Goal: Transaction & Acquisition: Purchase product/service

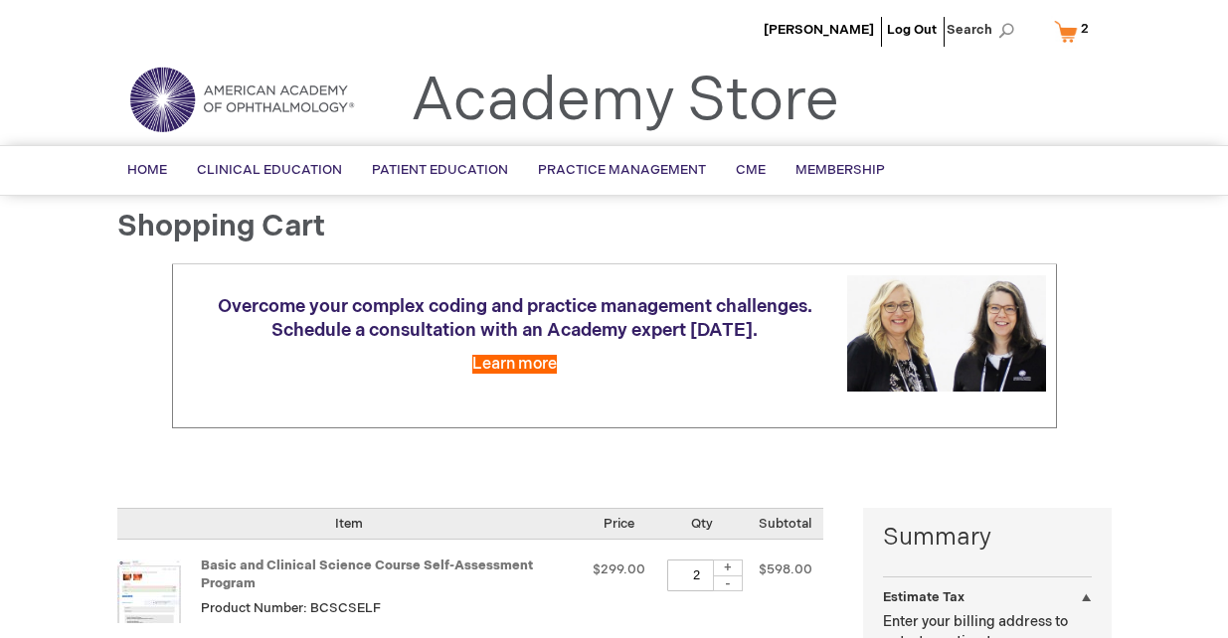
select select "US"
select select "18"
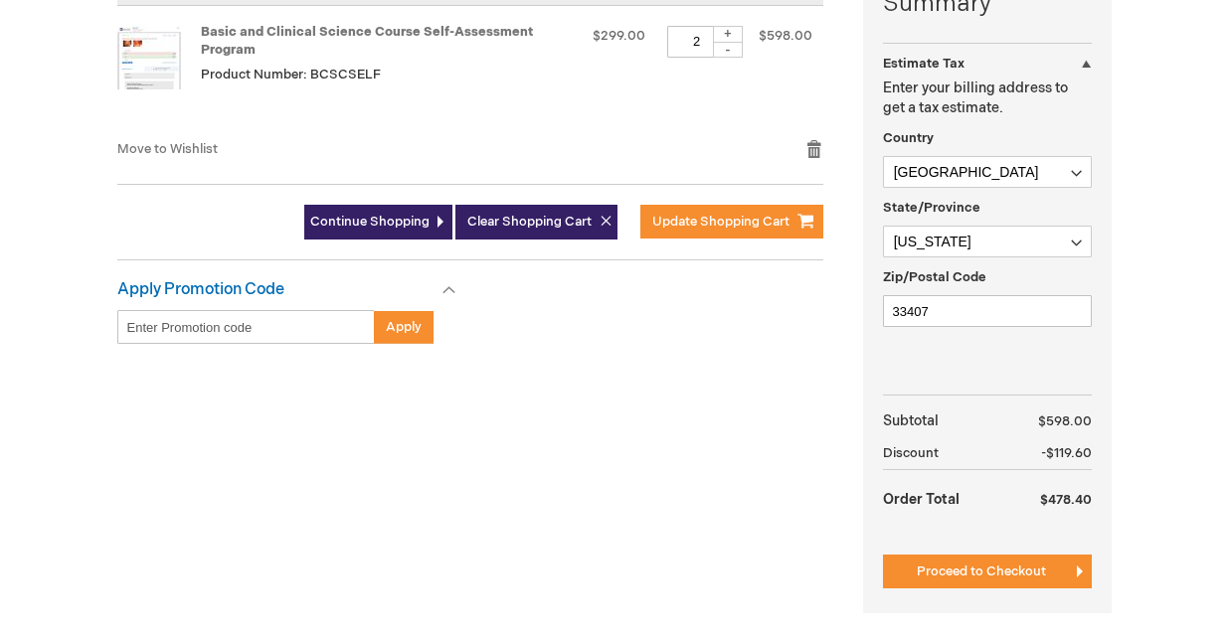
scroll to position [547, 0]
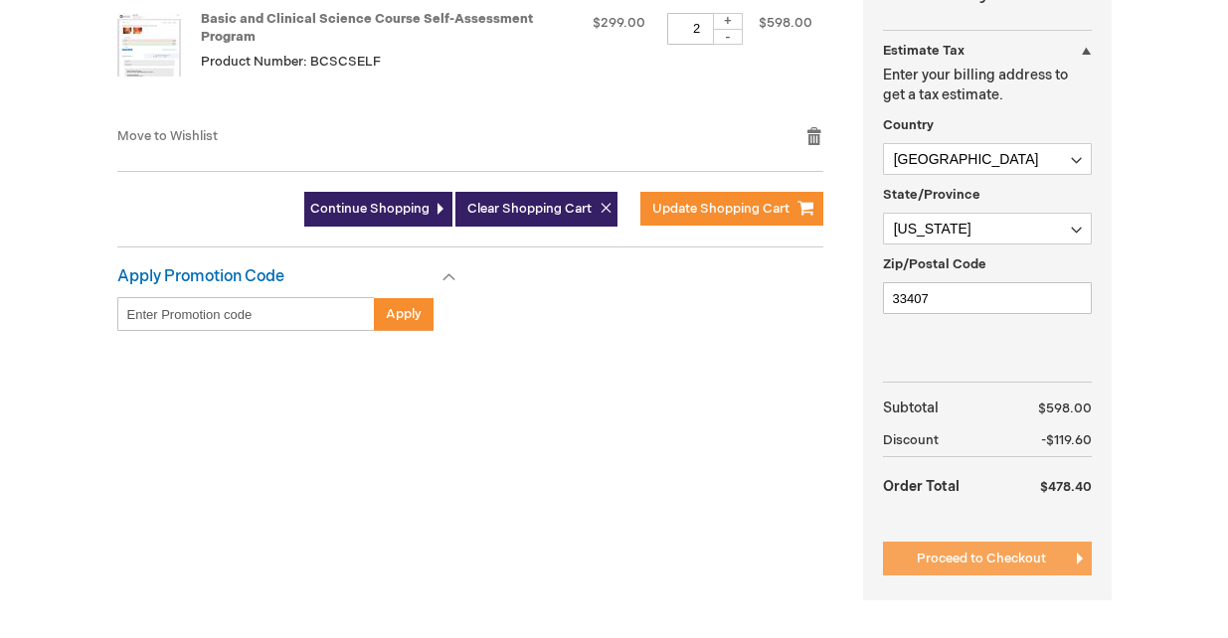
click at [966, 557] on span "Proceed to Checkout" at bounding box center [981, 559] width 129 height 16
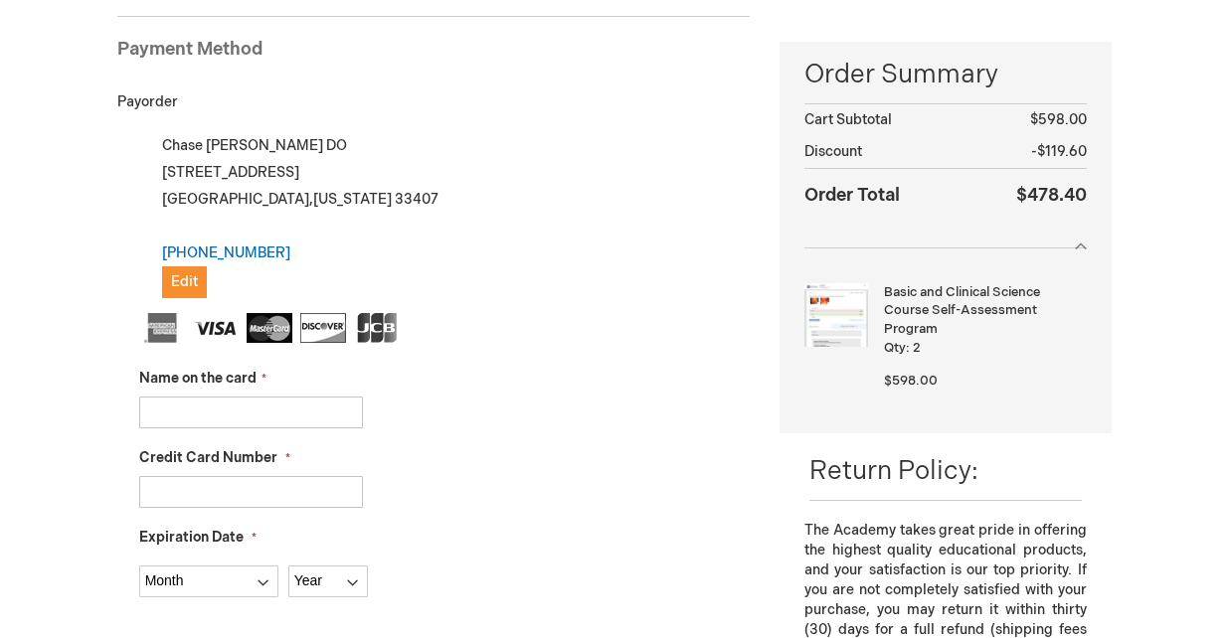
scroll to position [272, 0]
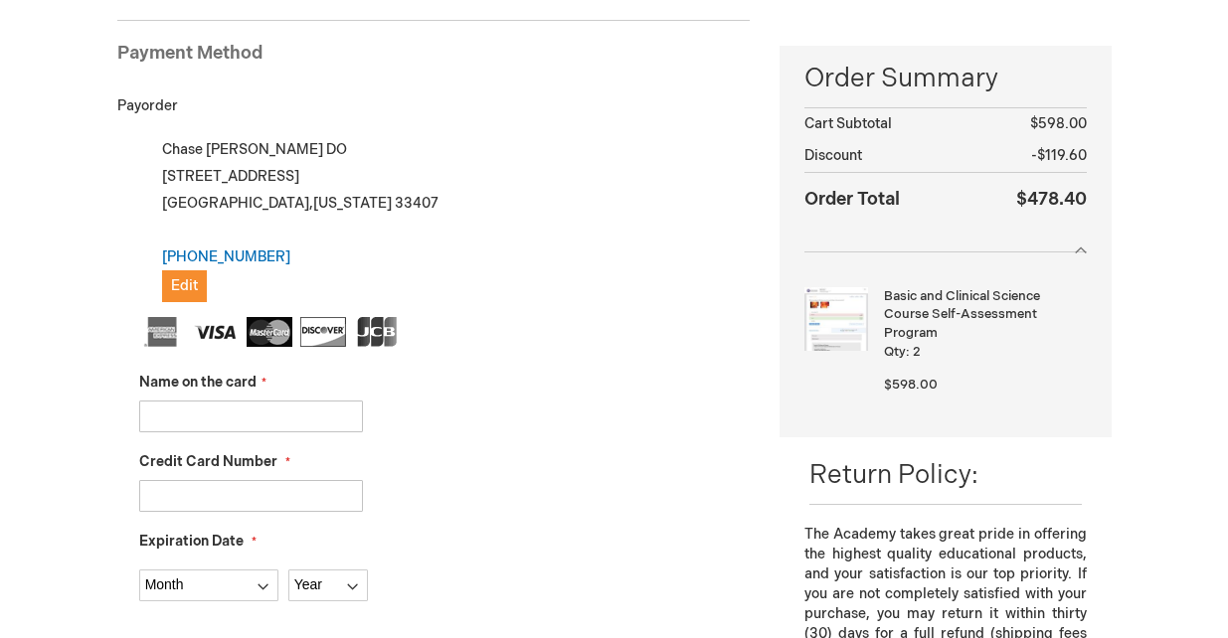
click at [191, 407] on input "Name on the card" at bounding box center [251, 417] width 224 height 32
type input "[PERSON_NAME]"
type input "4465420299632752"
select select "2"
select select "2027"
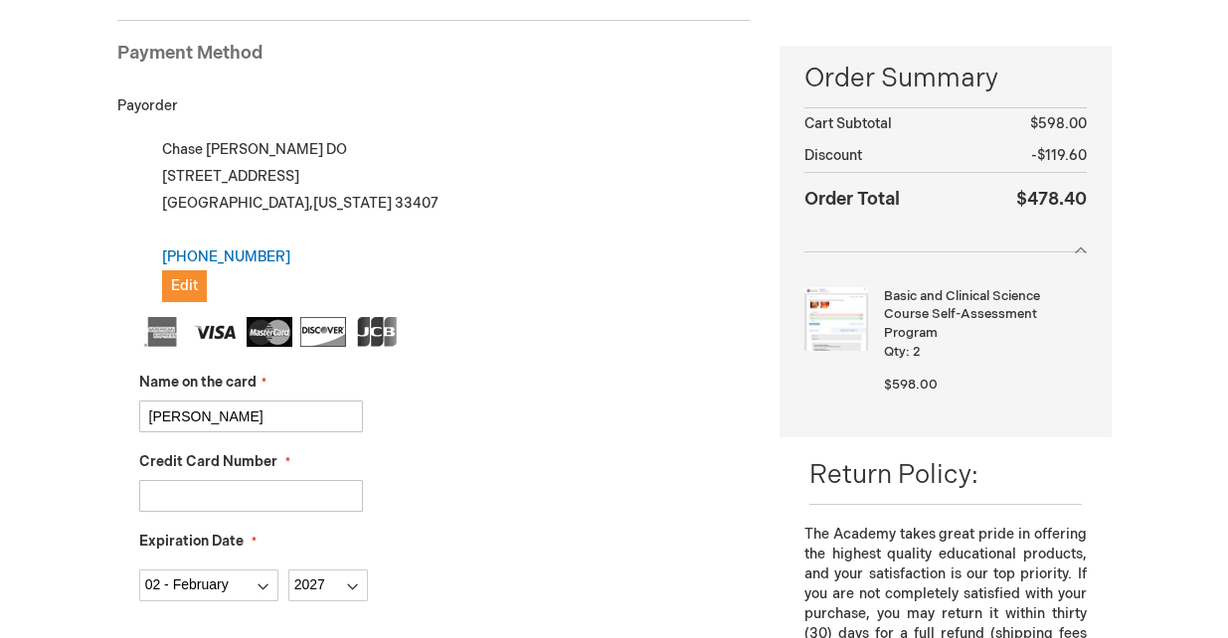
type input "856"
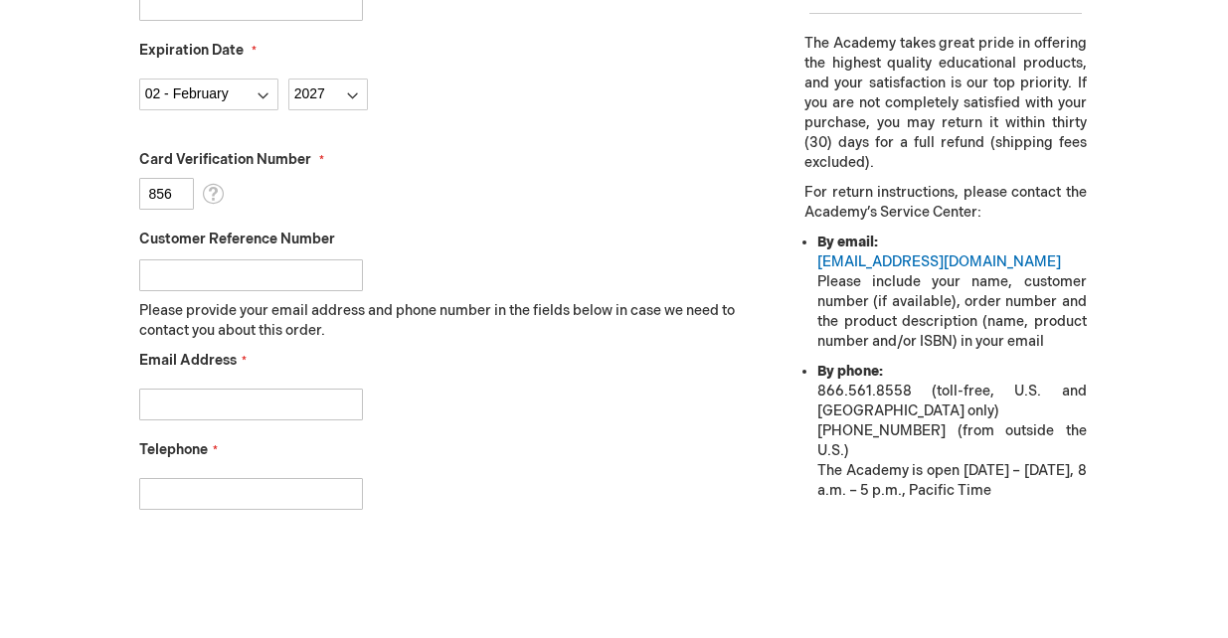
scroll to position [767, 0]
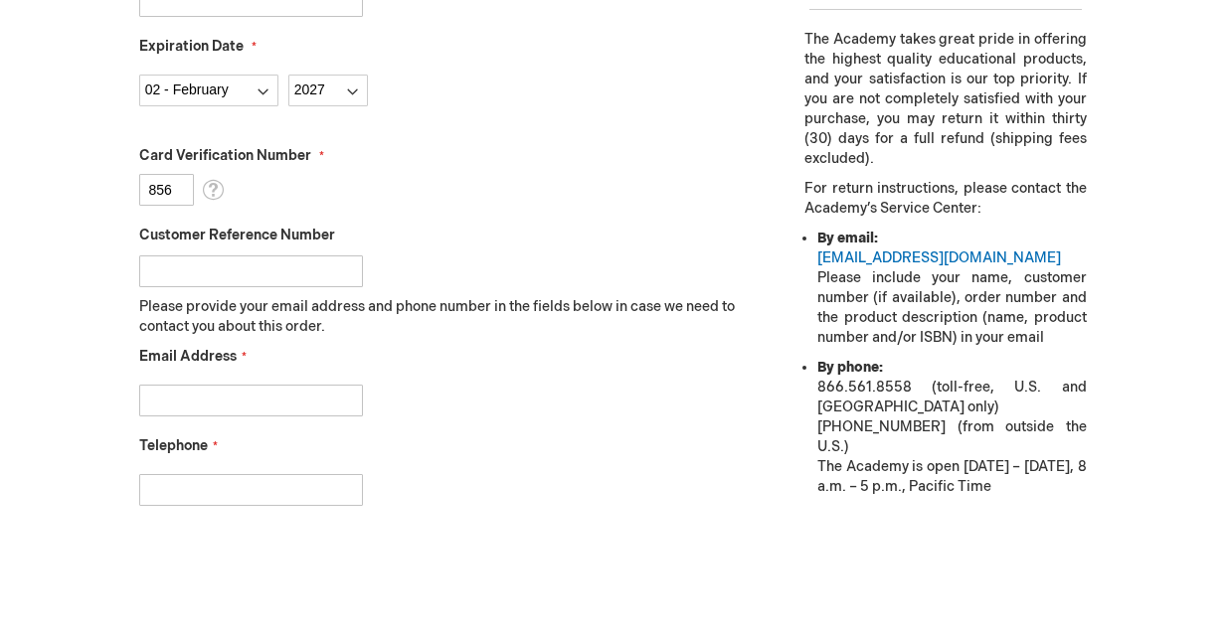
click at [243, 395] on input "Email Address" at bounding box center [251, 401] width 224 height 32
type input "cboehmer760@gmail.com"
type input "5414415332"
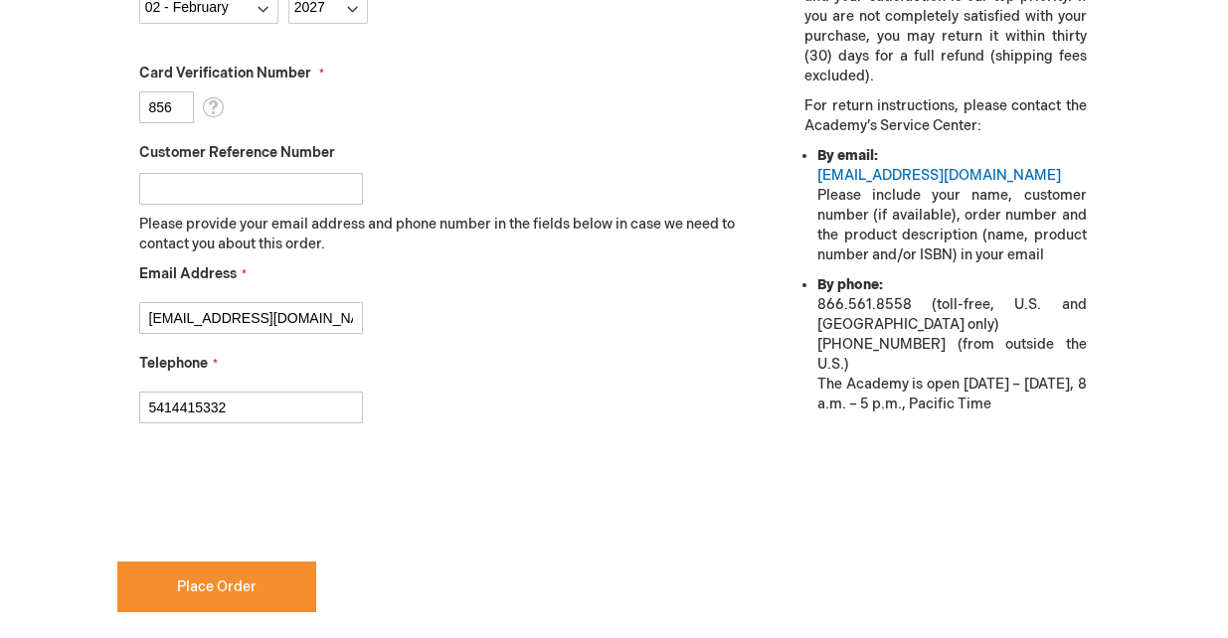
scroll to position [851, 0]
checkbox input "true"
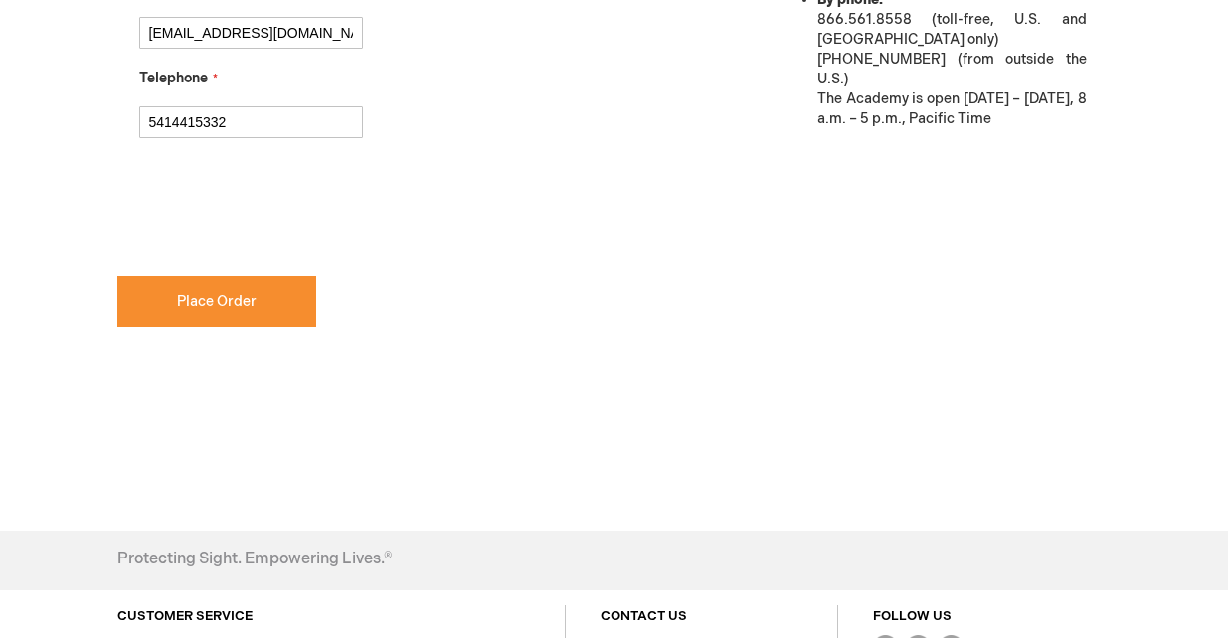
scroll to position [1141, 0]
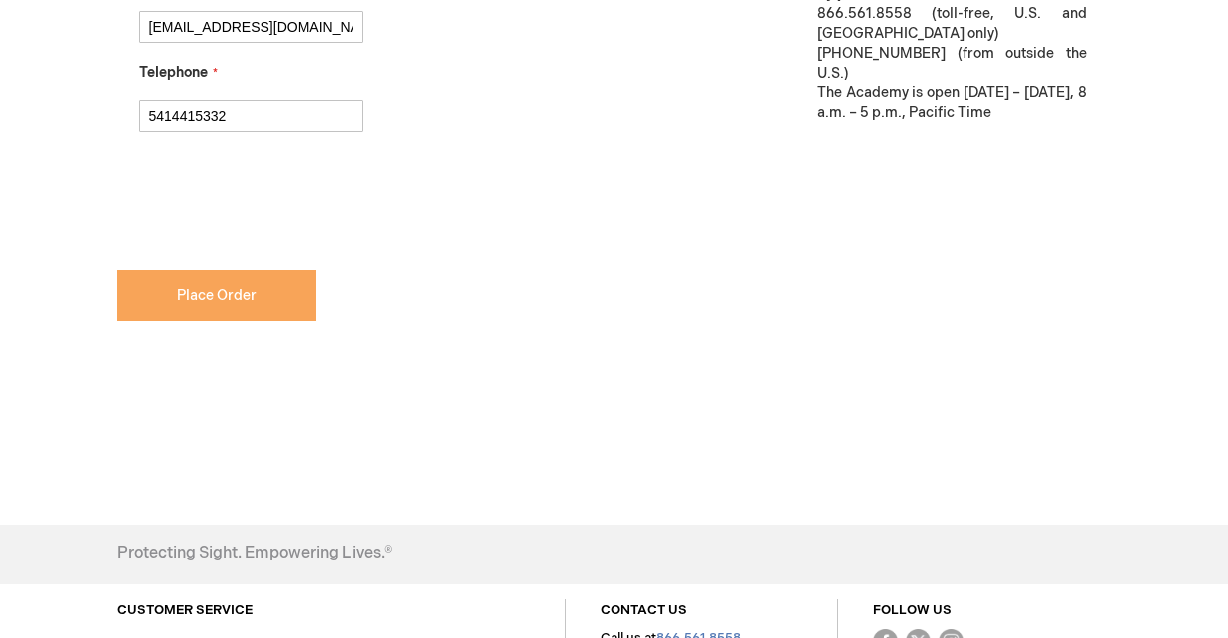
click at [209, 297] on span "Place Order" at bounding box center [217, 295] width 80 height 17
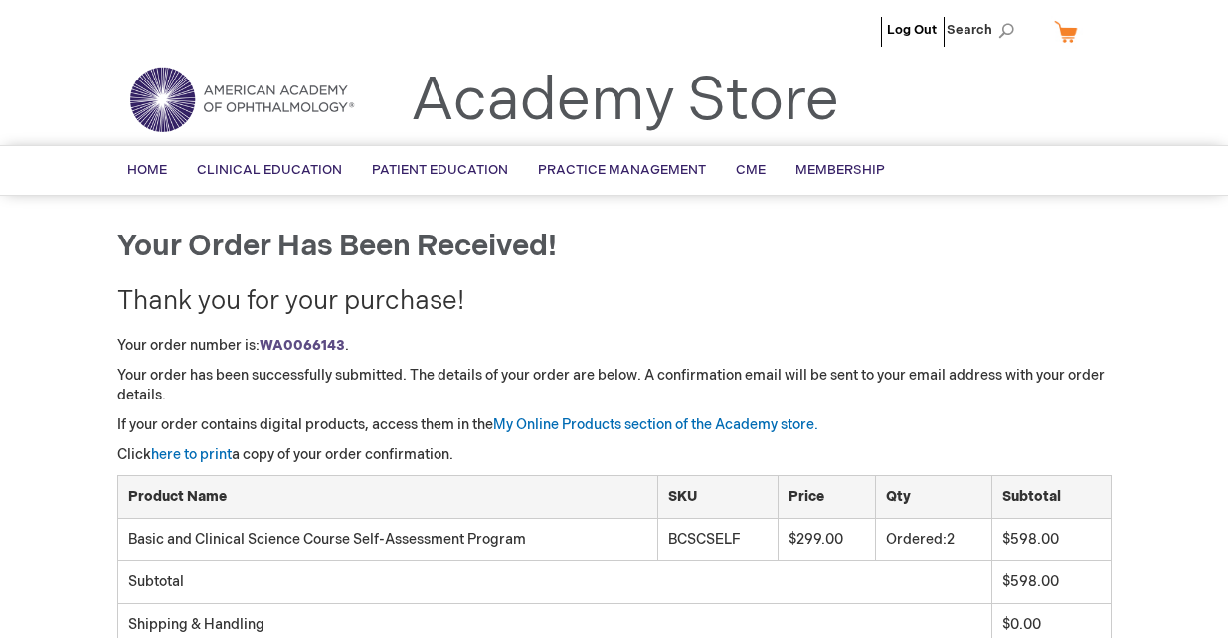
click at [769, 253] on h1 "Your order has been received!" at bounding box center [614, 247] width 994 height 33
click at [441, 326] on div "Your order has been received! Thank you for your purchase! Your order number is…" at bounding box center [614, 551] width 994 height 641
click at [309, 347] on strong "WA0066143" at bounding box center [301, 345] width 85 height 17
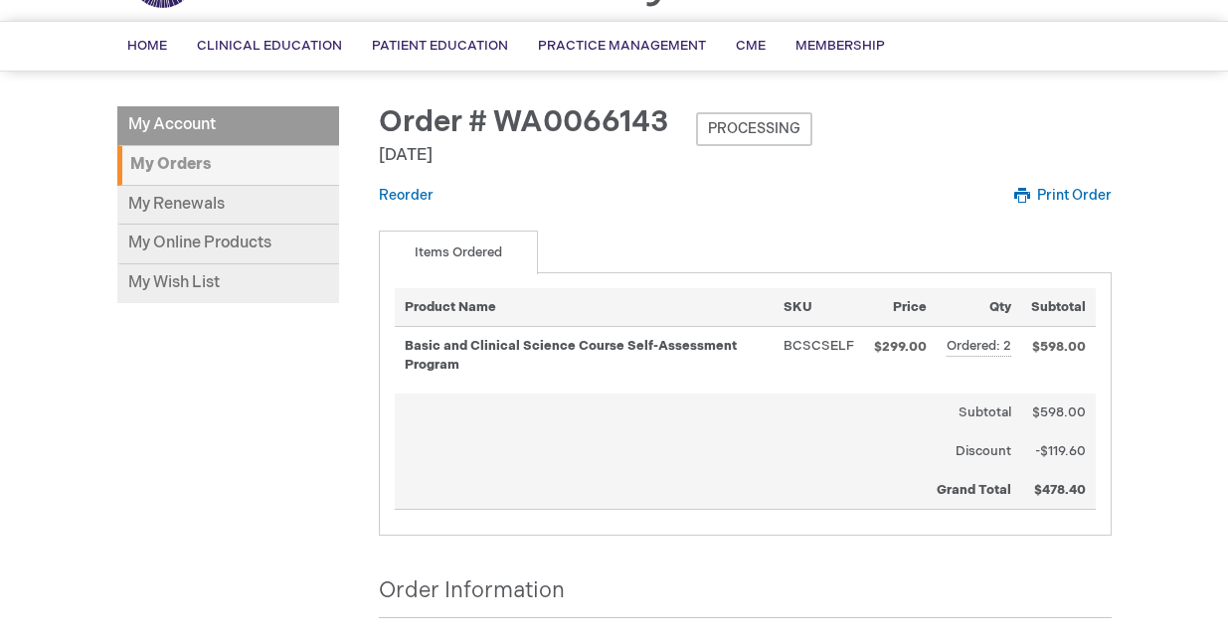
scroll to position [129, 0]
